Goal: Check status

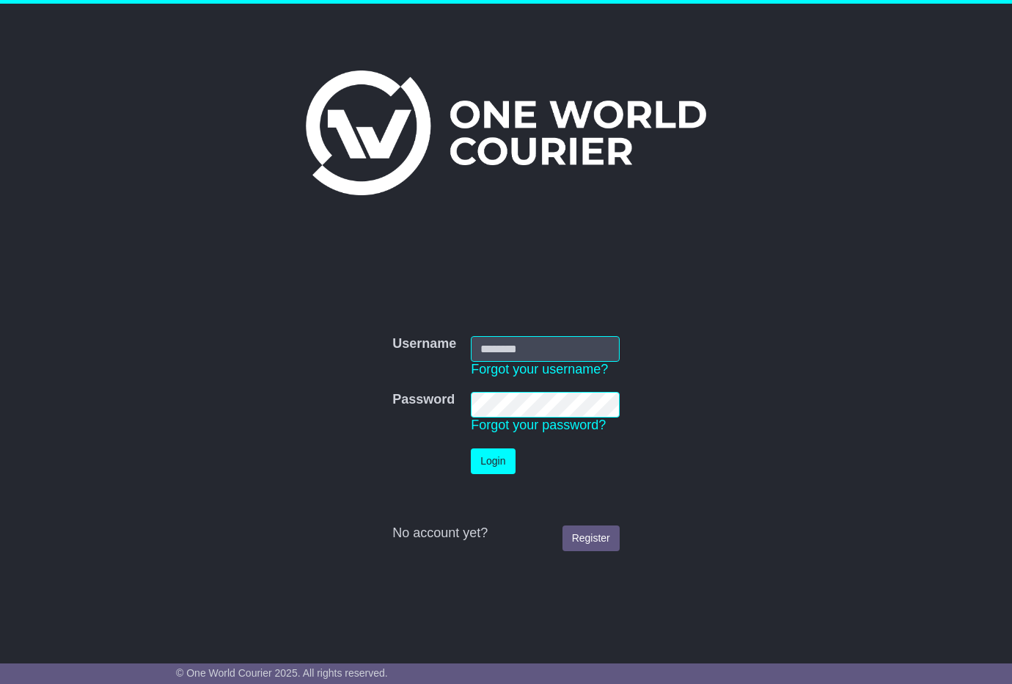
type input "**********"
click at [498, 459] on button "Login" at bounding box center [493, 461] width 44 height 26
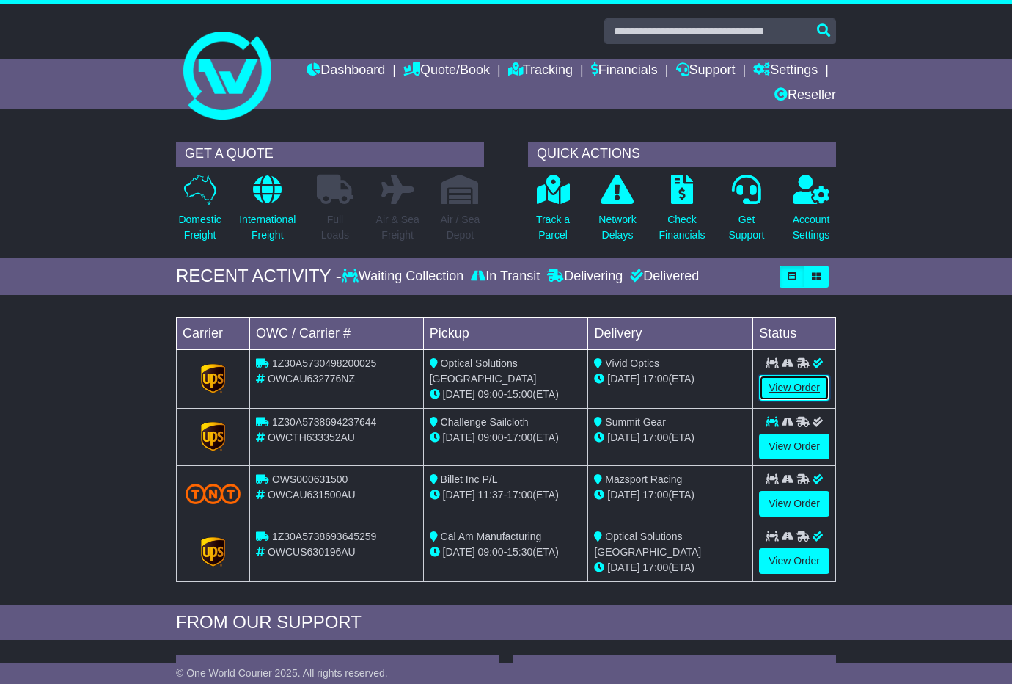
click at [793, 390] on link "View Order" at bounding box center [794, 388] width 70 height 26
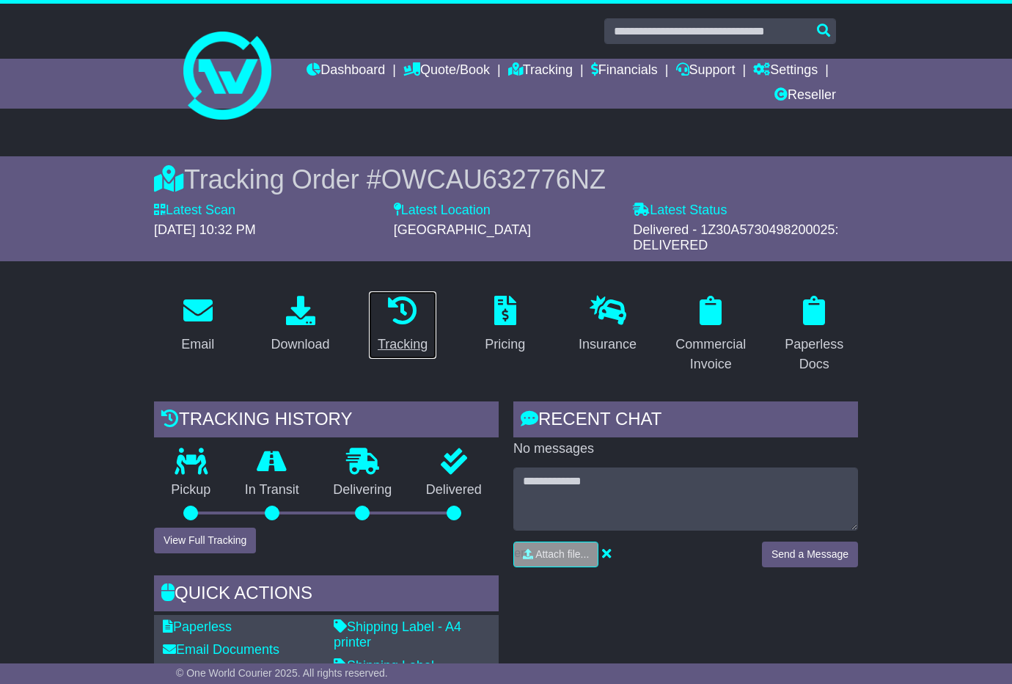
click at [400, 347] on div "Tracking" at bounding box center [403, 344] width 50 height 20
